Goal: Task Accomplishment & Management: Complete application form

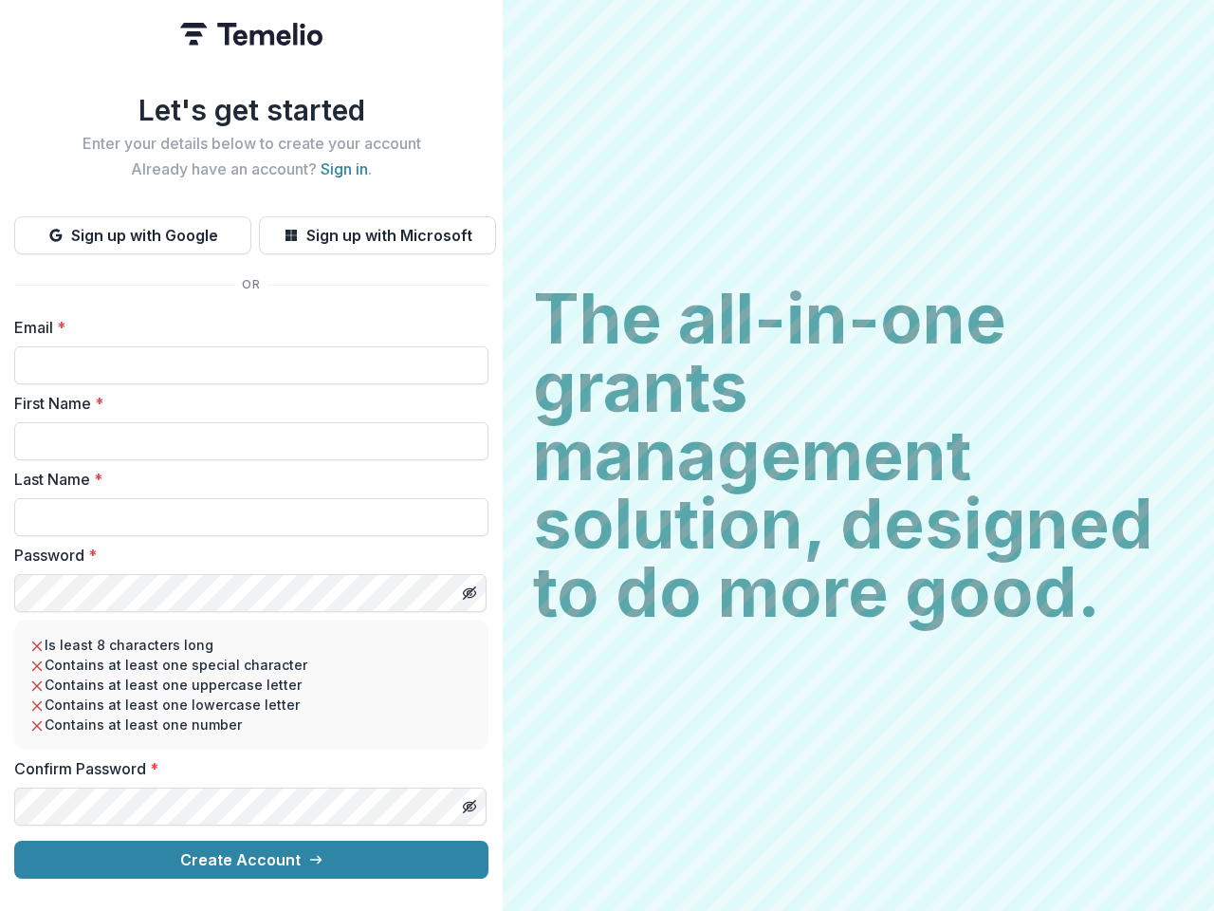
click at [607, 455] on h2 "The all-in-one grants management solution, designed to do more good." at bounding box center [858, 455] width 651 height 341
click at [133, 228] on button "Sign up with Google" at bounding box center [132, 235] width 237 height 38
click at [377, 228] on button "Sign up with Microsoft" at bounding box center [377, 235] width 237 height 38
click at [469, 587] on line "Toggle password visibility" at bounding box center [469, 592] width 11 height 11
click at [469, 801] on line "Toggle password visibility" at bounding box center [469, 806] width 11 height 11
